Goal: Find specific page/section

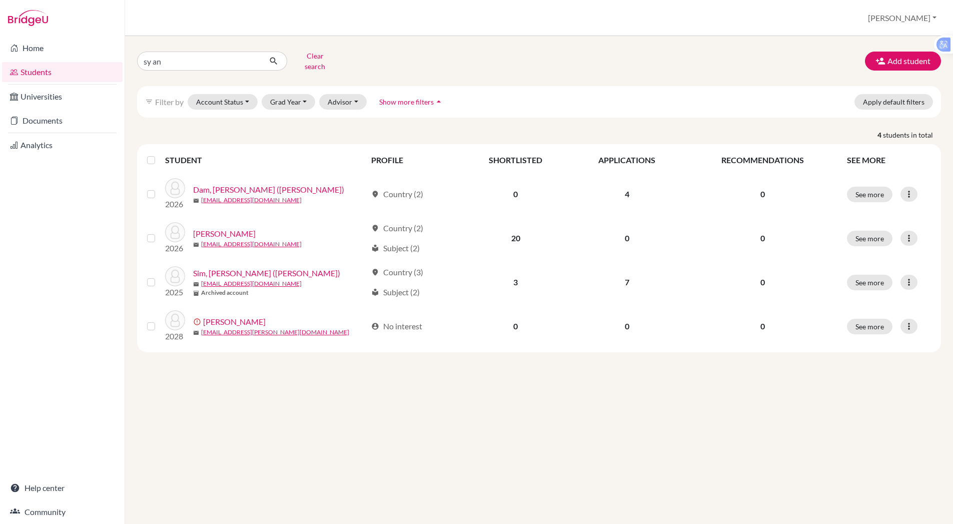
type input "[PERSON_NAME]"
click button "submit" at bounding box center [274, 61] width 27 height 19
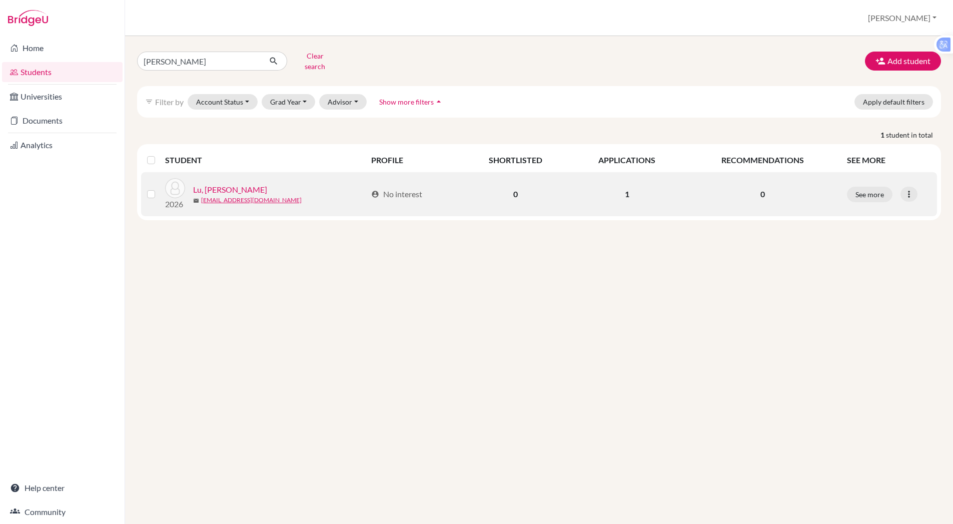
click at [209, 184] on link "Lu, [PERSON_NAME]" at bounding box center [230, 190] width 74 height 12
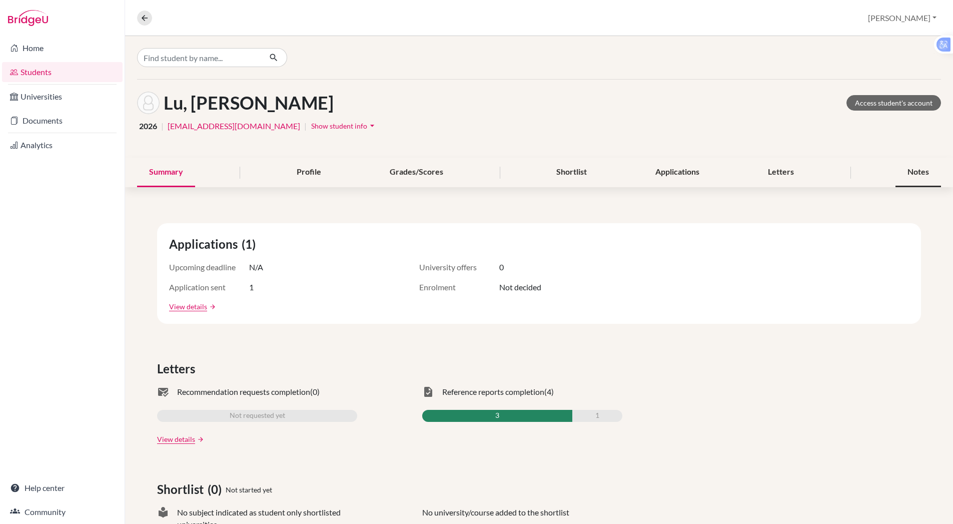
click at [916, 173] on div "Notes" at bounding box center [918, 173] width 46 height 30
